Goal: Task Accomplishment & Management: Complete application form

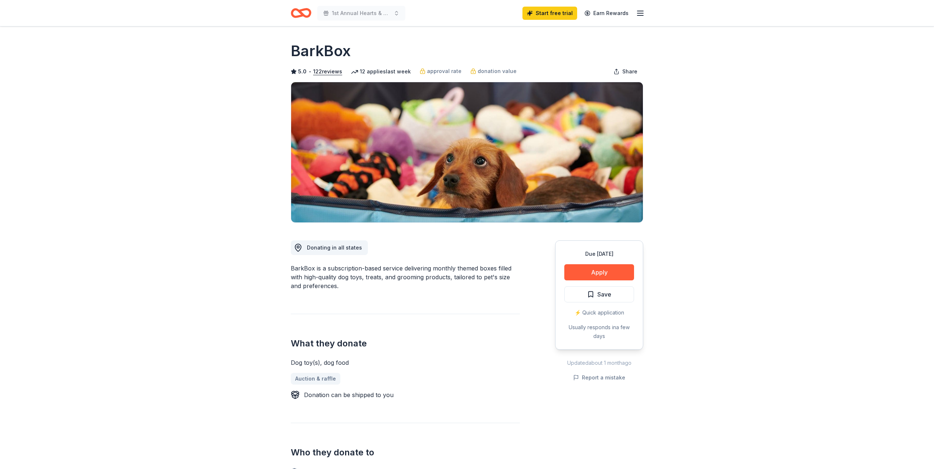
scroll to position [0, 0]
click at [602, 272] on button "Apply" at bounding box center [599, 272] width 70 height 16
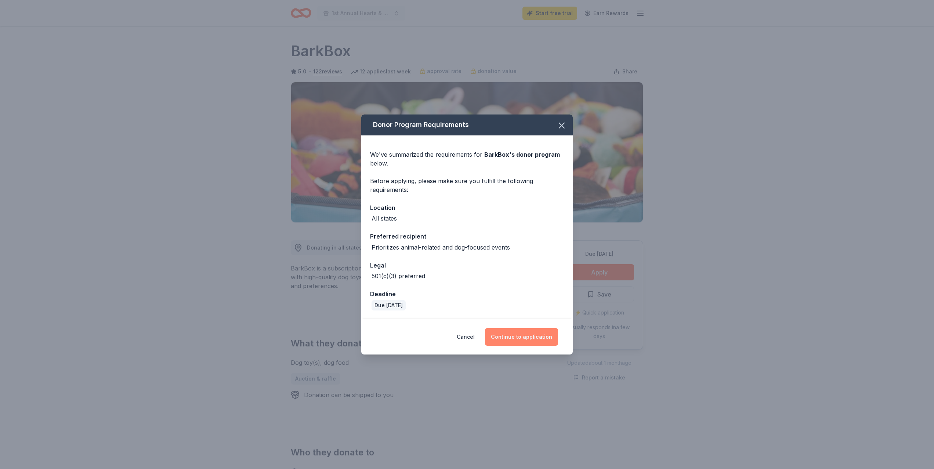
click at [520, 338] on button "Continue to application" at bounding box center [521, 337] width 73 height 18
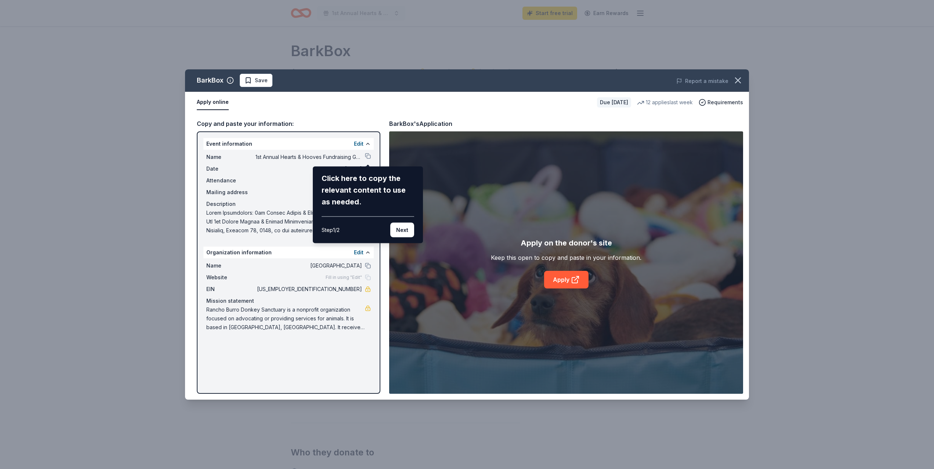
click at [402, 231] on button "Next" at bounding box center [402, 230] width 24 height 15
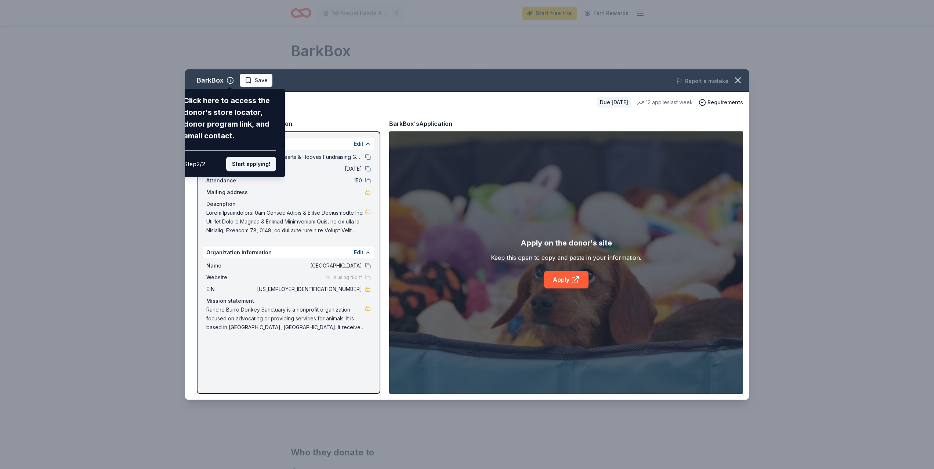
click at [256, 164] on button "Start applying!" at bounding box center [251, 164] width 50 height 15
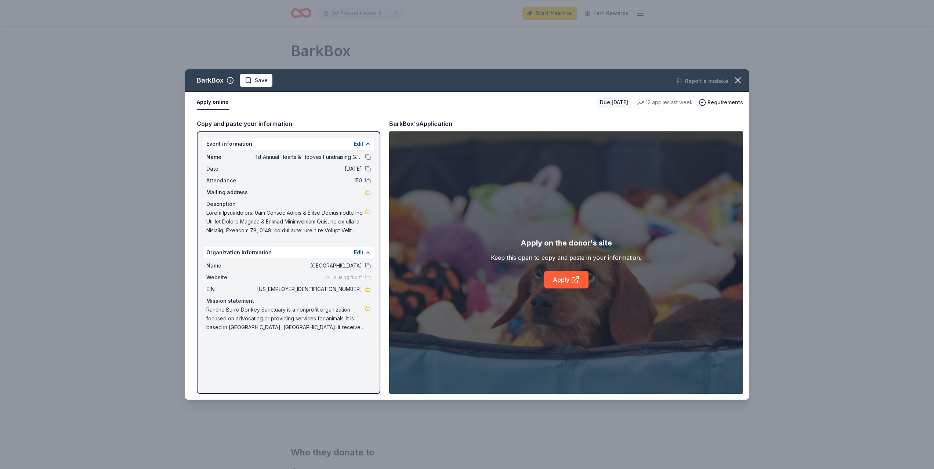
click at [317, 317] on span "Rancho Burro Donkey Sanctuary is a nonprofit organization focused on advocating…" at bounding box center [285, 319] width 159 height 26
click at [311, 318] on span "Rancho Burro Donkey Sanctuary is a nonprofit organization focused on advocating…" at bounding box center [285, 319] width 159 height 26
click at [541, 12] on div "BarkBox Save Report a mistake Apply online Due in 21 days 12 applies last week …" at bounding box center [467, 234] width 934 height 469
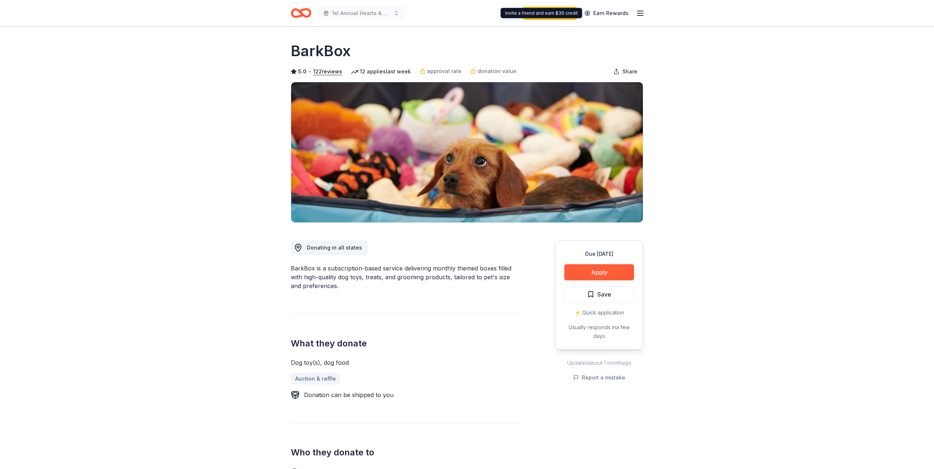
click at [546, 10] on div "Invite a friend and earn $30 credit Invite a friend and earn $30 credit" at bounding box center [542, 13] width 82 height 10
drag, startPoint x: 585, startPoint y: 30, endPoint x: 567, endPoint y: 16, distance: 22.9
click at [560, 12] on link "Start free trial" at bounding box center [550, 13] width 55 height 13
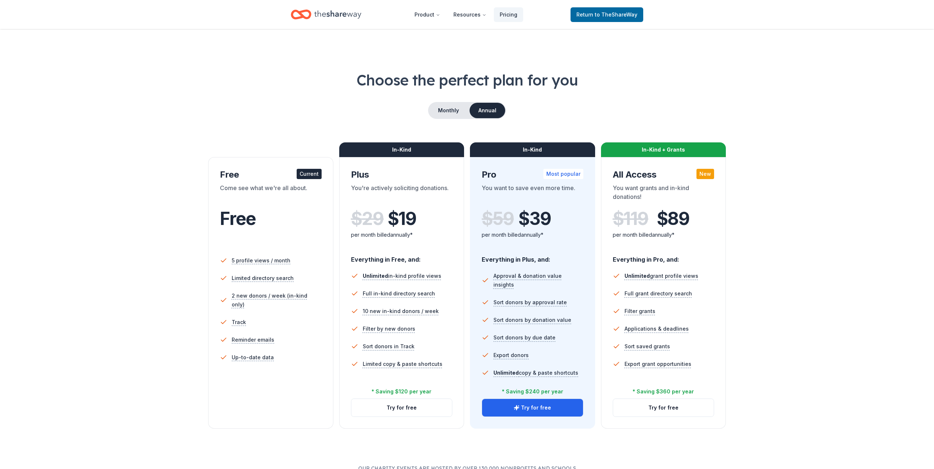
scroll to position [1, 0]
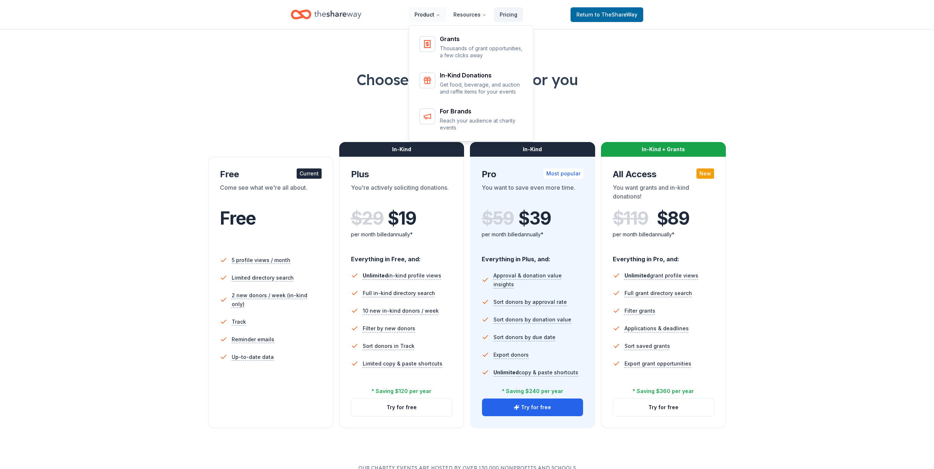
click at [430, 14] on button "Product" at bounding box center [427, 14] width 37 height 15
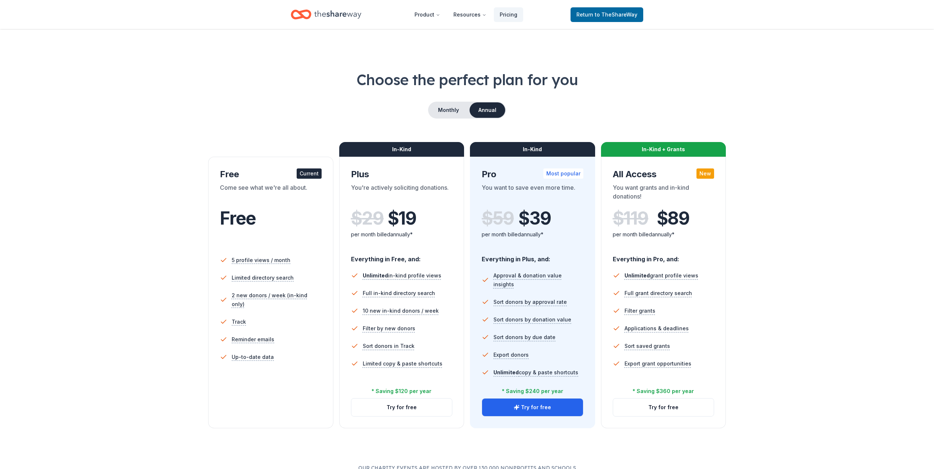
click at [316, 13] on icon "Home" at bounding box center [337, 14] width 47 height 15
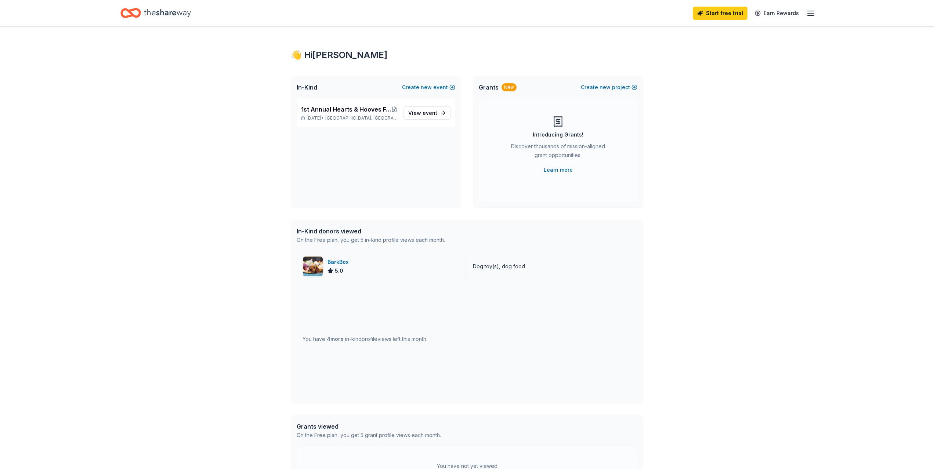
drag, startPoint x: 505, startPoint y: 264, endPoint x: 494, endPoint y: 266, distance: 10.8
click at [505, 264] on div "Dog toy(s), dog food" at bounding box center [499, 266] width 52 height 9
click at [397, 267] on div "BarkBox 5.0" at bounding box center [382, 266] width 170 height 29
click at [715, 10] on link "Start free trial" at bounding box center [720, 13] width 55 height 13
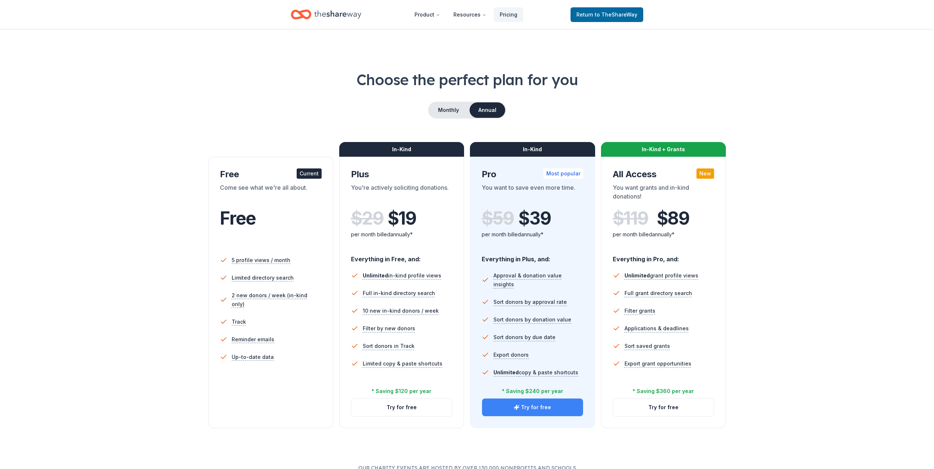
click at [537, 410] on button "Try for free" at bounding box center [532, 408] width 101 height 18
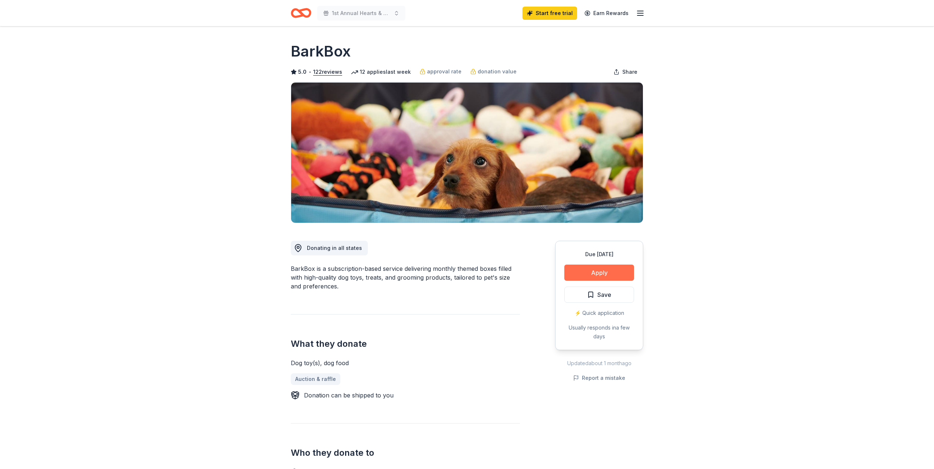
click at [594, 274] on button "Apply" at bounding box center [599, 273] width 70 height 16
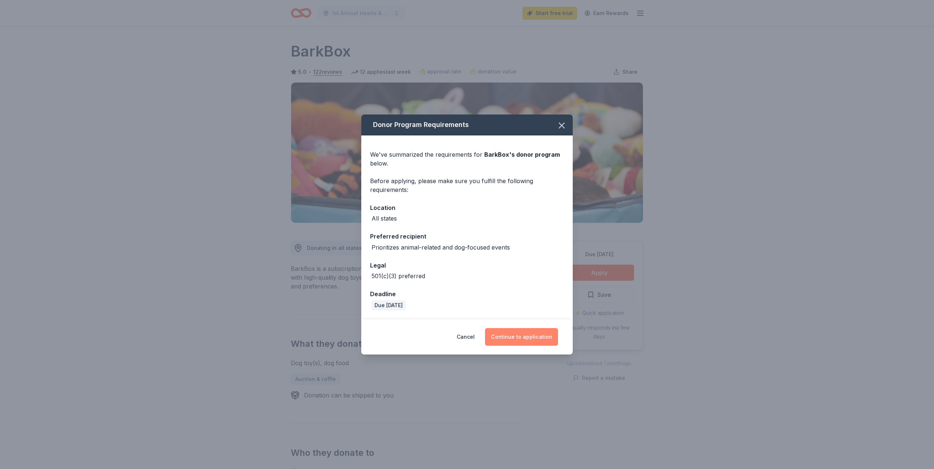
click at [516, 337] on button "Continue to application" at bounding box center [521, 337] width 73 height 18
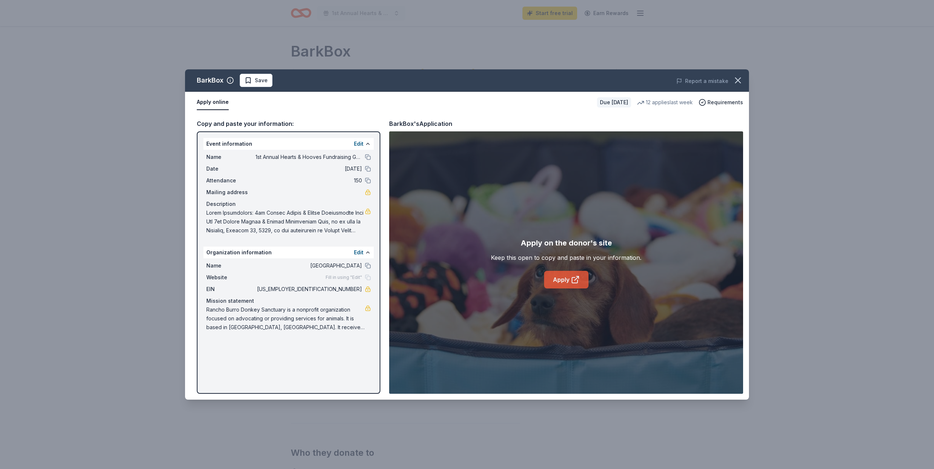
click at [562, 282] on link "Apply" at bounding box center [566, 280] width 44 height 18
click at [253, 83] on span "Save" at bounding box center [256, 80] width 23 height 9
click at [740, 82] on icon "button" at bounding box center [738, 80] width 5 height 5
